Goal: Check status: Check status

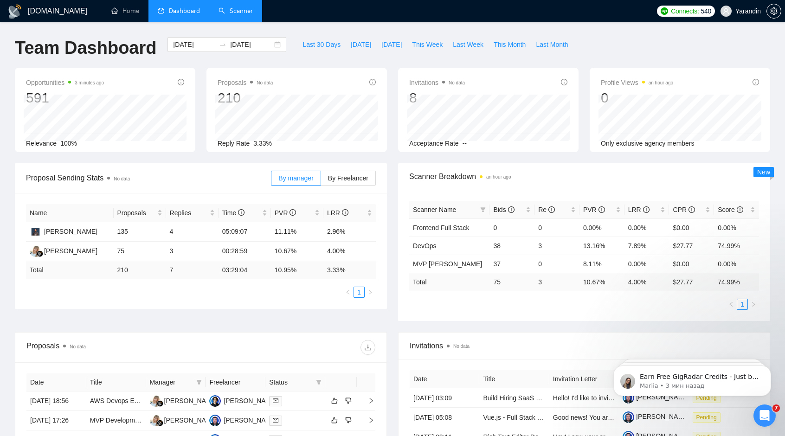
click at [245, 10] on link "Scanner" at bounding box center [235, 11] width 34 height 8
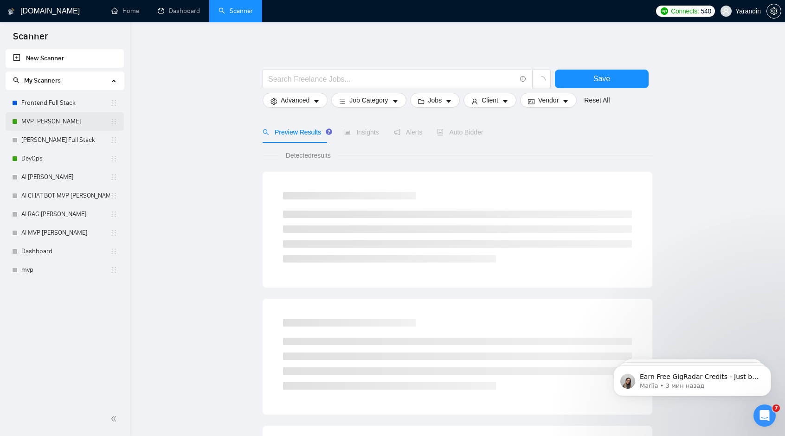
click at [58, 123] on link "MVP [PERSON_NAME]" at bounding box center [65, 121] width 89 height 19
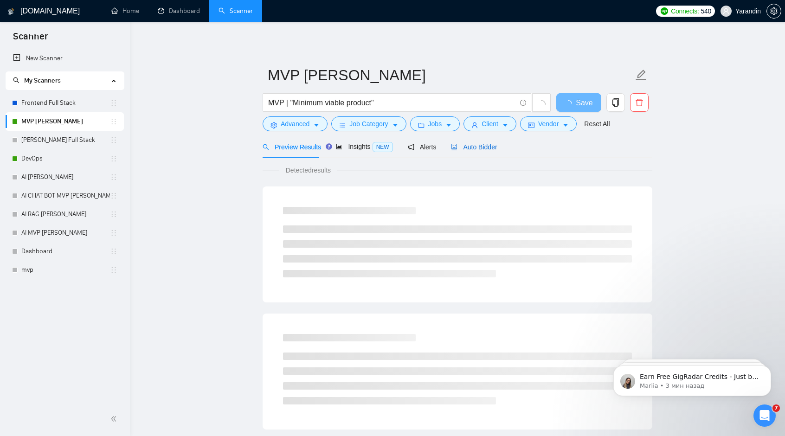
click at [405, 145] on span "Auto Bidder" at bounding box center [474, 146] width 46 height 7
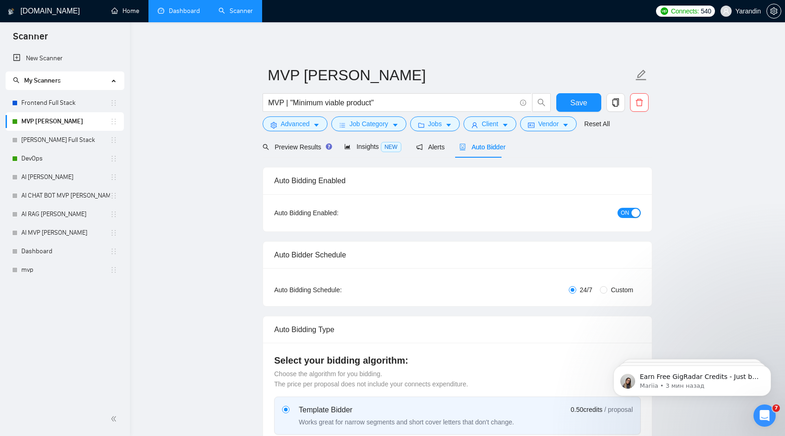
click at [173, 12] on link "Dashboard" at bounding box center [179, 11] width 42 height 8
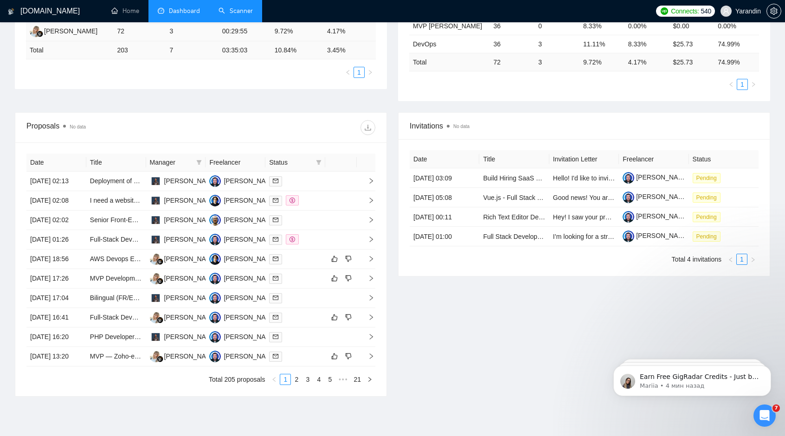
scroll to position [232, 0]
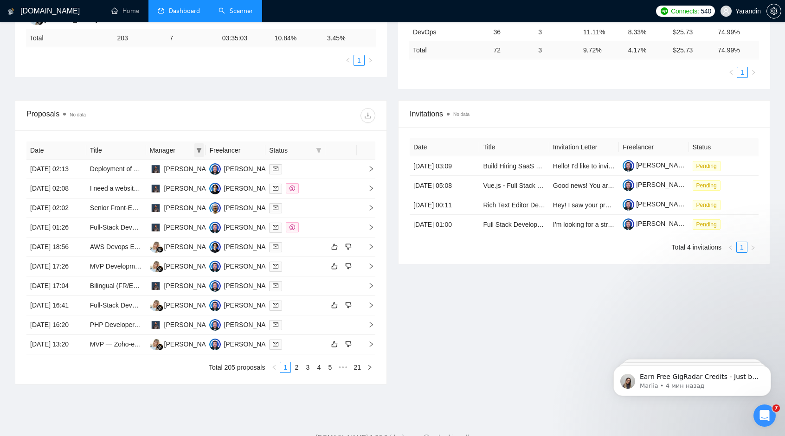
click at [199, 148] on icon "filter" at bounding box center [199, 150] width 5 height 5
click at [177, 184] on span "[PERSON_NAME]" at bounding box center [183, 181] width 53 height 7
checkbox input "true"
click at [253, 122] on div "Proposals No data" at bounding box center [200, 116] width 349 height 30
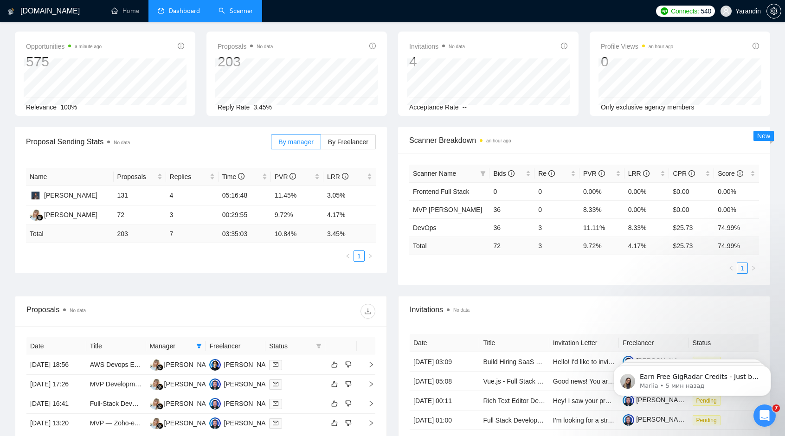
scroll to position [46, 0]
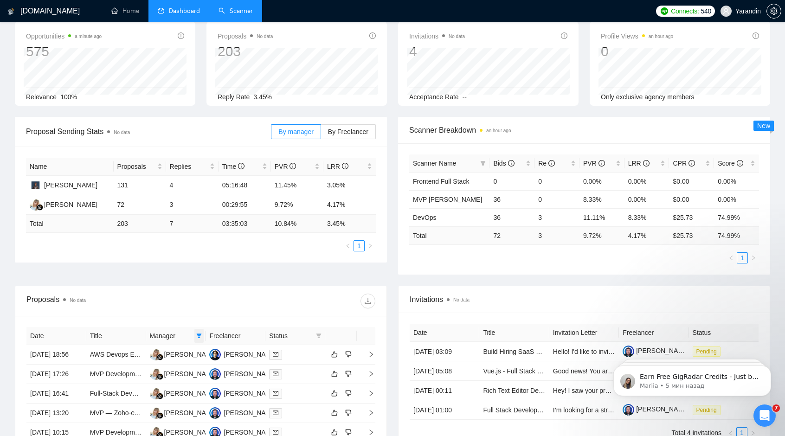
click at [198, 257] on icon "filter" at bounding box center [199, 336] width 6 height 6
click at [214, 257] on div at bounding box center [288, 301] width 174 height 15
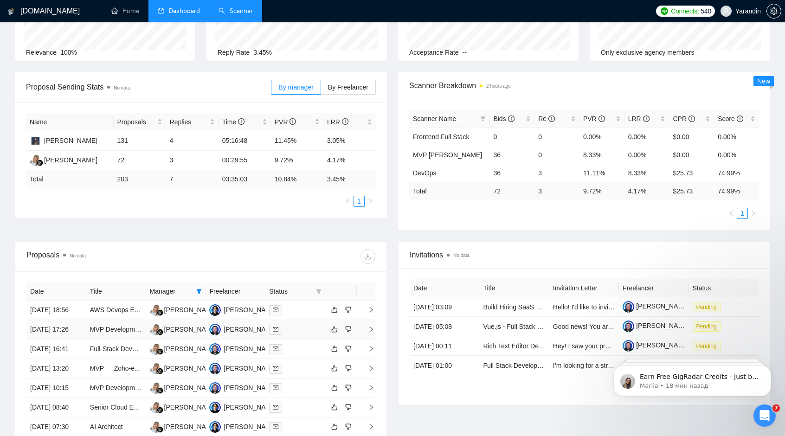
scroll to position [185, 0]
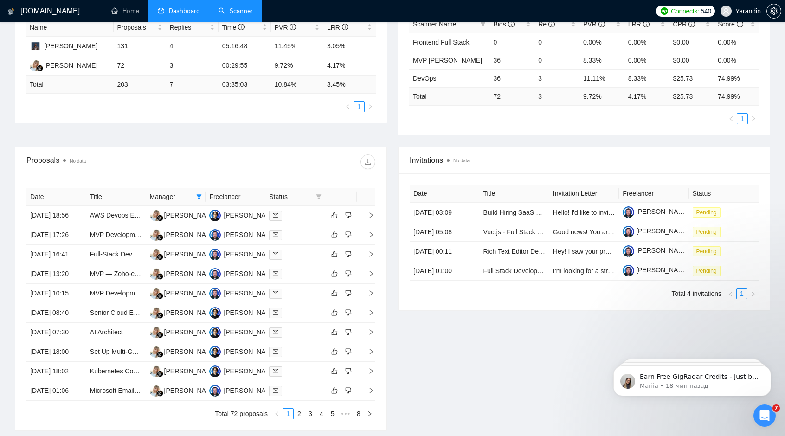
click at [251, 194] on th "Freelancer" at bounding box center [235, 197] width 60 height 18
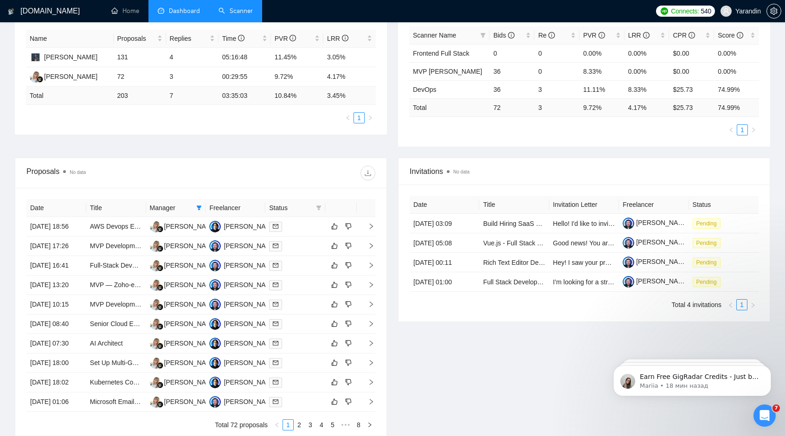
scroll to position [232, 0]
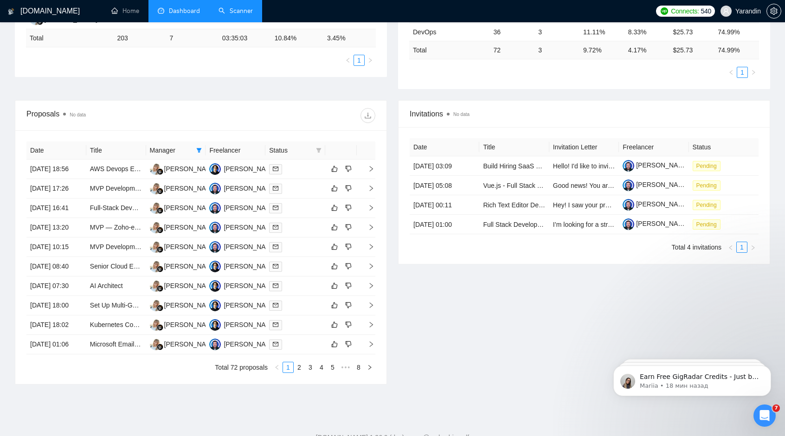
click at [247, 147] on th "Freelancer" at bounding box center [235, 150] width 60 height 18
click at [233, 147] on th "Freelancer" at bounding box center [235, 150] width 60 height 18
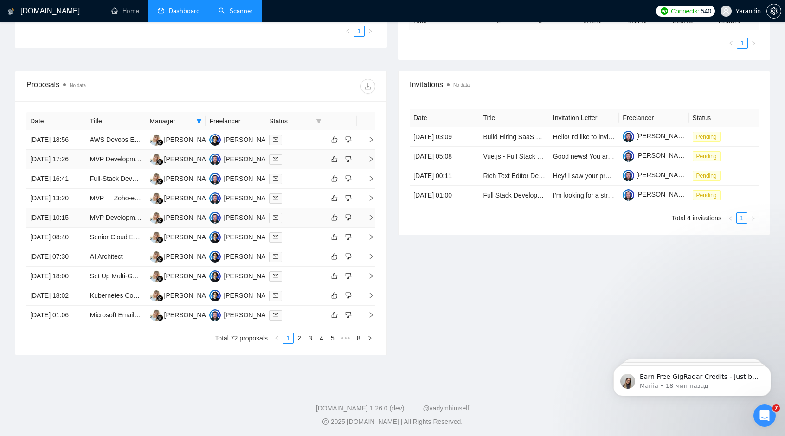
scroll to position [209, 0]
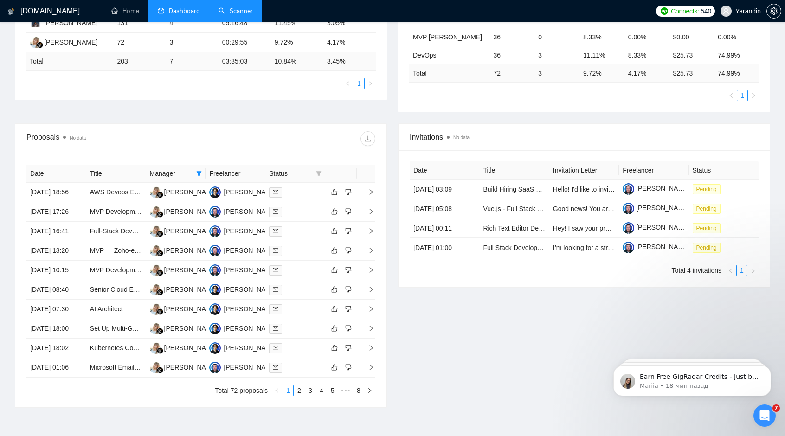
click at [170, 172] on span "Manager" at bounding box center [171, 173] width 43 height 10
click at [320, 173] on icon "filter" at bounding box center [318, 173] width 5 height 5
click at [301, 151] on div "Proposals No data" at bounding box center [200, 139] width 349 height 30
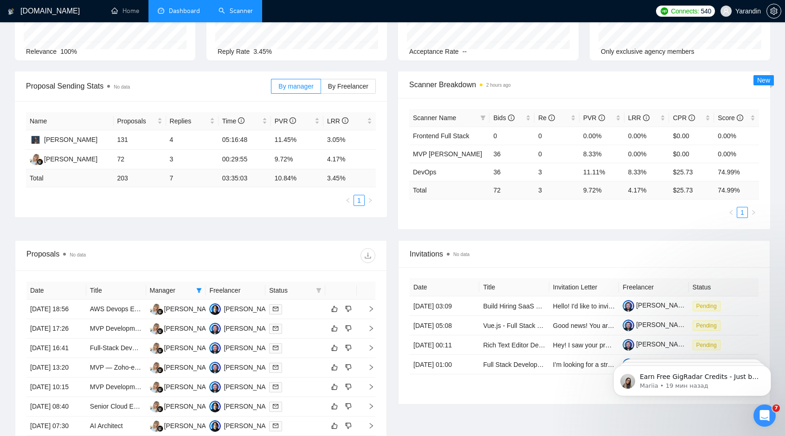
scroll to position [0, 0]
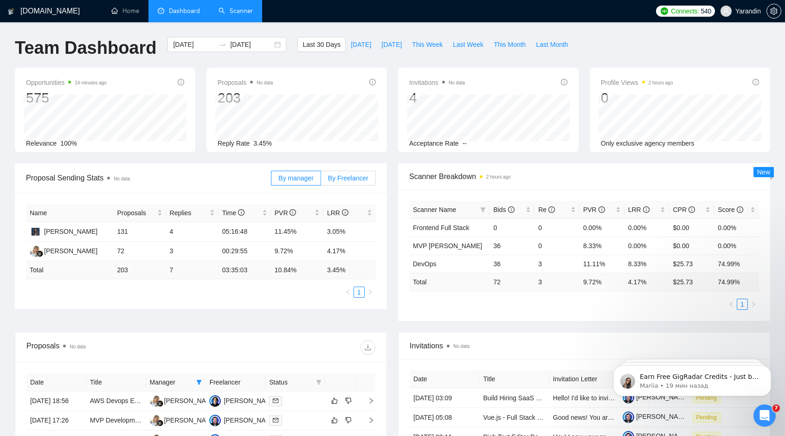
click at [341, 179] on span "By Freelancer" at bounding box center [348, 177] width 40 height 7
click at [321, 180] on input "By Freelancer" at bounding box center [321, 180] width 0 height 0
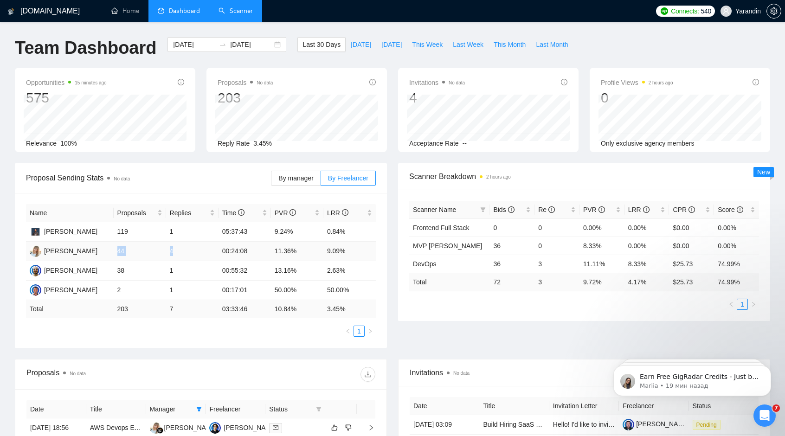
drag, startPoint x: 117, startPoint y: 252, endPoint x: 178, endPoint y: 252, distance: 60.8
click at [178, 252] on tr "[PERSON_NAME] 44 4 00:24:08 11.36% 9.09%" at bounding box center [201, 251] width 350 height 19
click at [349, 252] on td "9.09%" at bounding box center [349, 251] width 52 height 19
click at [237, 13] on link "Scanner" at bounding box center [235, 11] width 34 height 8
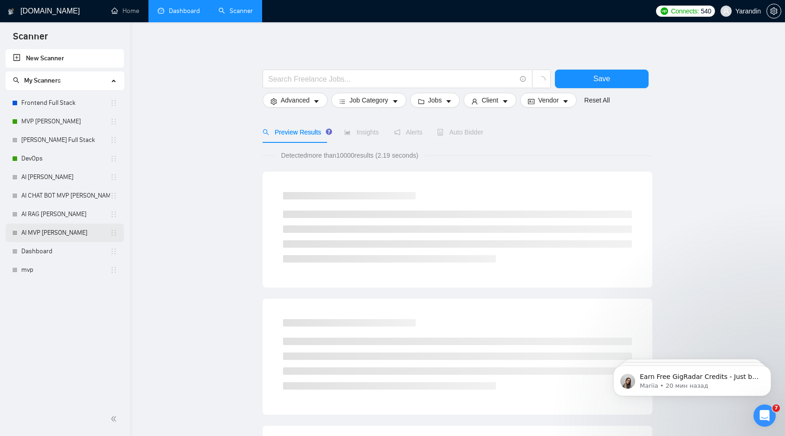
click at [51, 235] on link "AI MVP [PERSON_NAME]" at bounding box center [65, 233] width 89 height 19
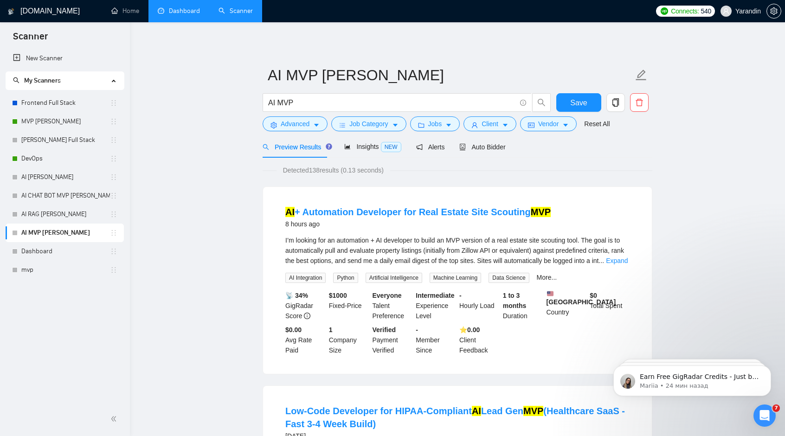
click at [185, 9] on link "Dashboard" at bounding box center [179, 11] width 42 height 8
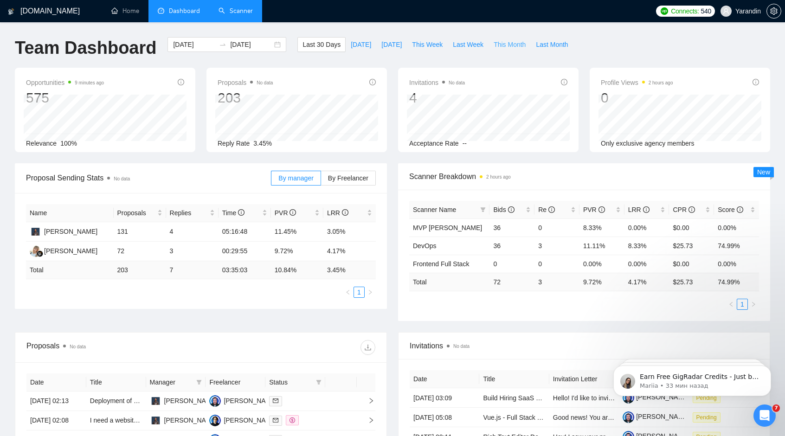
click at [405, 46] on span "This Month" at bounding box center [509, 44] width 32 height 10
type input "[DATE]"
click at [405, 44] on span "Last Month" at bounding box center [552, 44] width 32 height 10
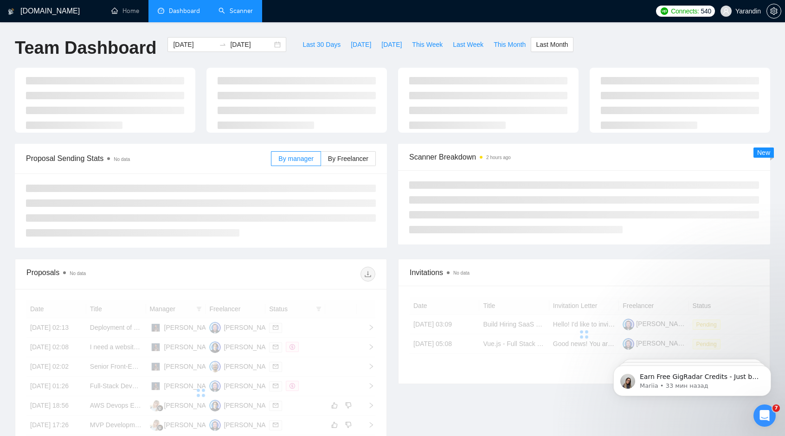
type input "[DATE]"
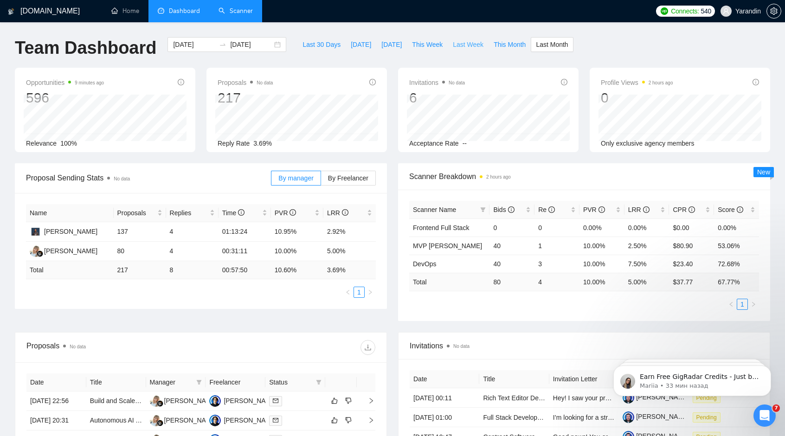
click at [405, 46] on span "Last Week" at bounding box center [468, 44] width 31 height 10
type input "[DATE]"
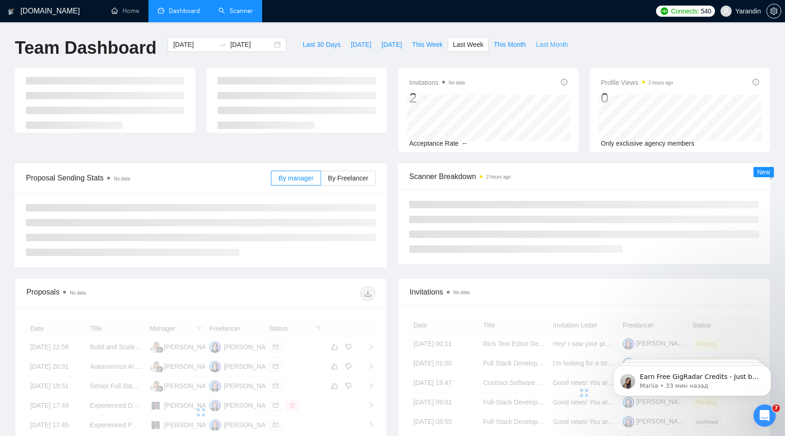
click at [405, 44] on span "Last Month" at bounding box center [552, 44] width 32 height 10
type input "[DATE]"
